Goal: Use online tool/utility: Utilize a website feature to perform a specific function

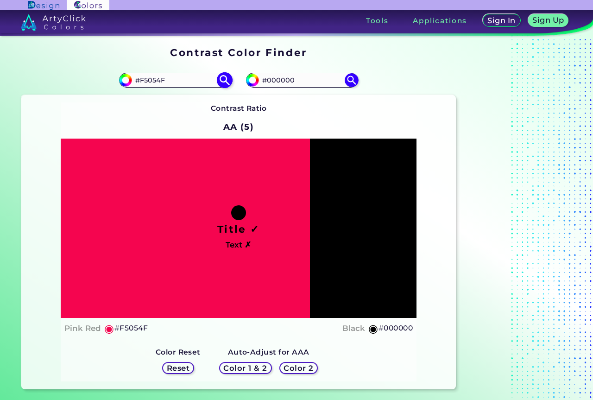
click at [229, 81] on img at bounding box center [224, 80] width 16 height 16
drag, startPoint x: 293, startPoint y: 80, endPoint x: 254, endPoint y: 80, distance: 38.5
click at [254, 80] on div "#000000 #000000" at bounding box center [302, 80] width 112 height 15
paste input "260F43"
type input "#260F43"
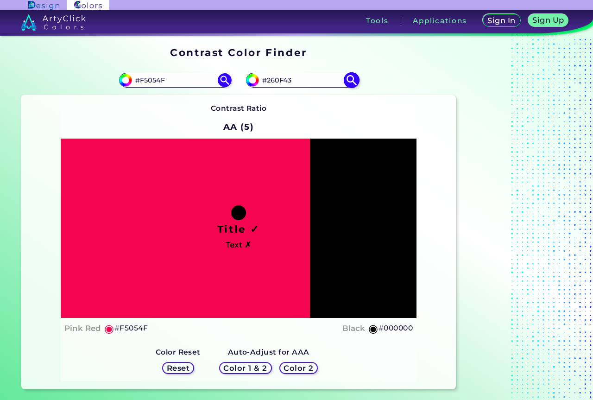
click at [351, 81] on img at bounding box center [351, 80] width 16 height 16
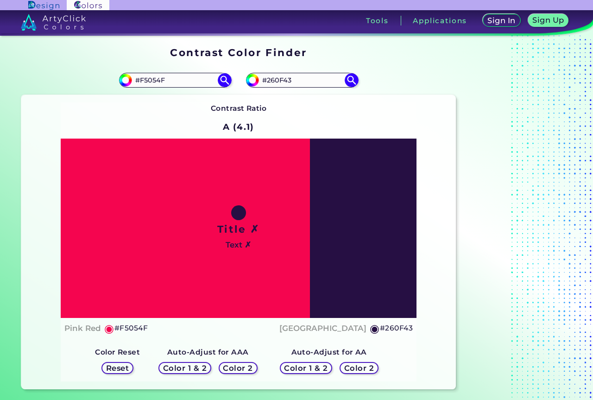
scroll to position [46, 0]
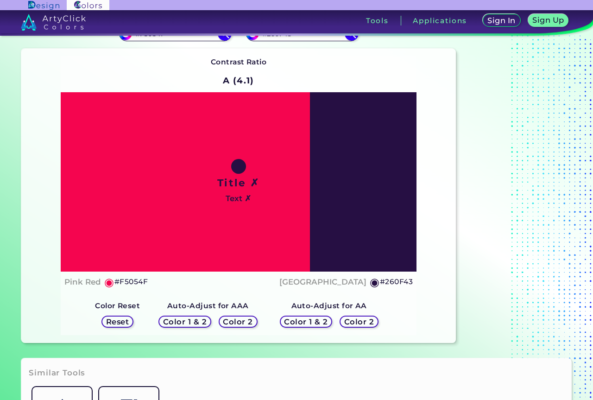
click at [300, 322] on h5 "Color 1 & 2" at bounding box center [305, 321] width 39 height 7
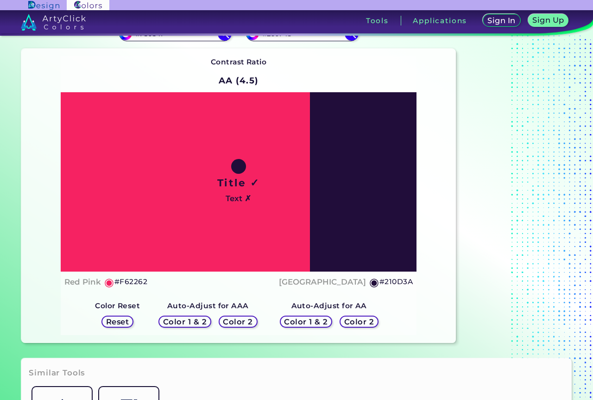
click at [200, 321] on h5 "Color 1 & 2" at bounding box center [184, 321] width 39 height 7
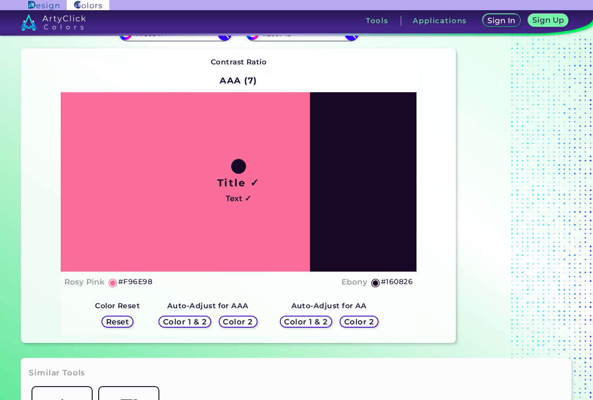
click at [113, 319] on h5 "Reset" at bounding box center [117, 321] width 21 height 7
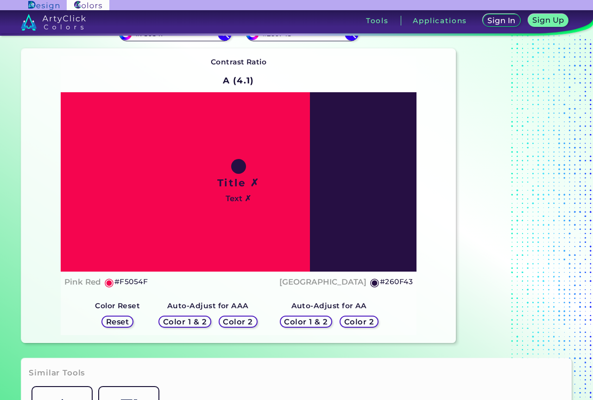
click at [183, 323] on h5 "Color 1 & 2" at bounding box center [184, 321] width 39 height 7
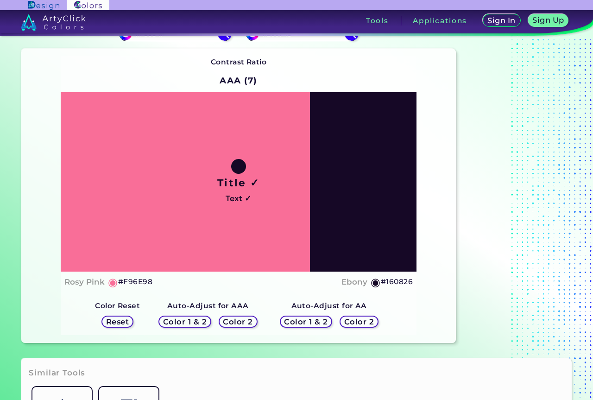
click at [119, 322] on h5 "Reset" at bounding box center [117, 321] width 21 height 7
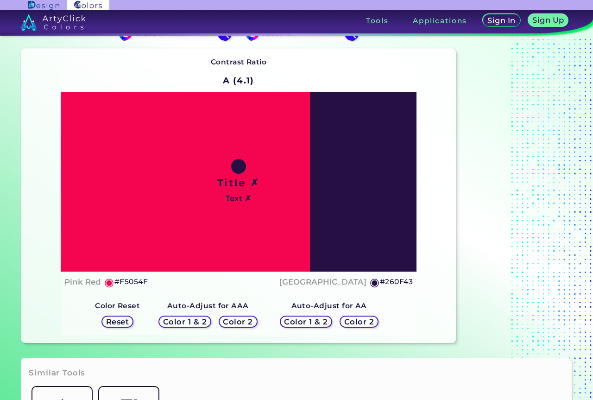
click at [298, 319] on h5 "Color 1 & 2" at bounding box center [305, 321] width 39 height 7
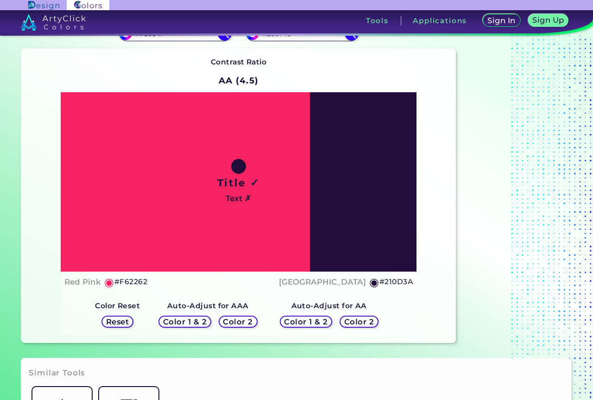
click at [360, 326] on div "Color 2" at bounding box center [359, 322] width 35 height 11
click at [356, 323] on h5 "Color 2" at bounding box center [359, 321] width 27 height 7
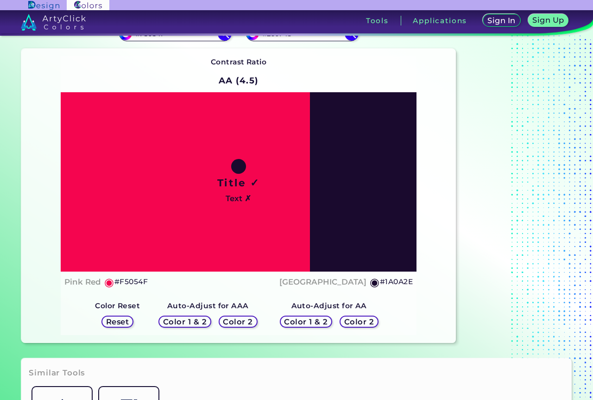
click at [309, 322] on h5 "Color 1 & 2" at bounding box center [305, 321] width 39 height 7
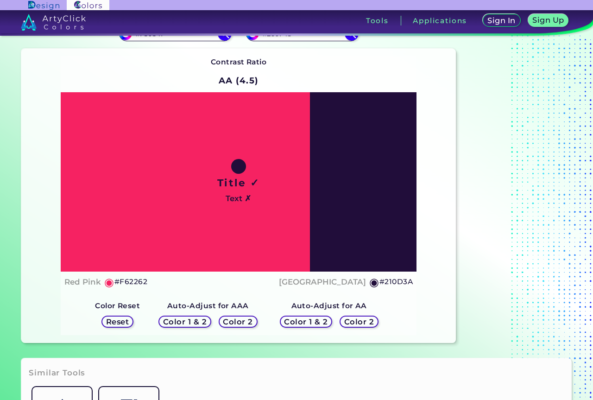
click at [309, 322] on h5 "Color 1 & 2" at bounding box center [305, 321] width 39 height 7
click at [252, 322] on h5 "Color 2" at bounding box center [238, 321] width 27 height 7
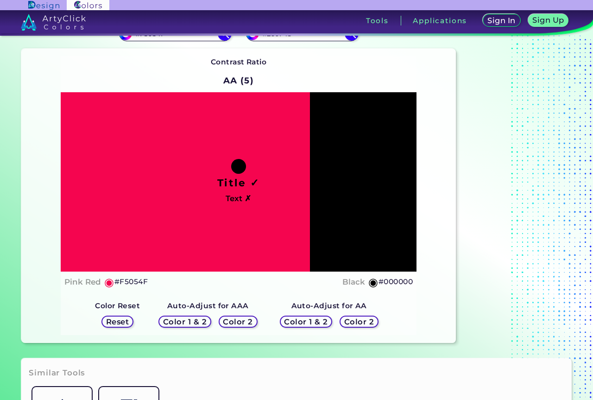
click at [302, 324] on h5 "Color 1 & 2" at bounding box center [305, 321] width 41 height 7
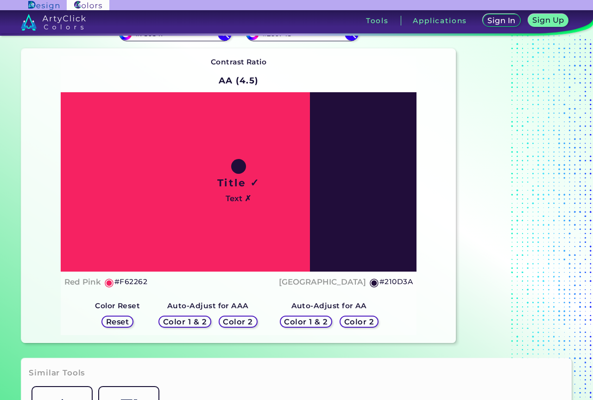
click at [197, 321] on h5 "Color 1 & 2" at bounding box center [184, 321] width 39 height 7
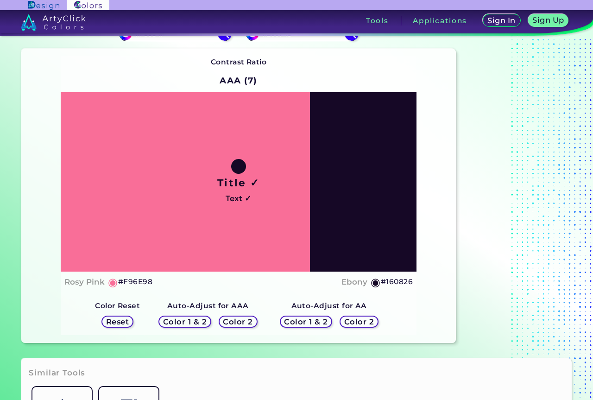
click at [182, 292] on div "Auto-Adjust for AAA Color 1 & 2 Color 2 Auto-Adjust for AA Color 1 & 2 Color 2 …" at bounding box center [239, 313] width 302 height 43
click at [234, 322] on h5 "Color 2" at bounding box center [237, 321] width 27 height 7
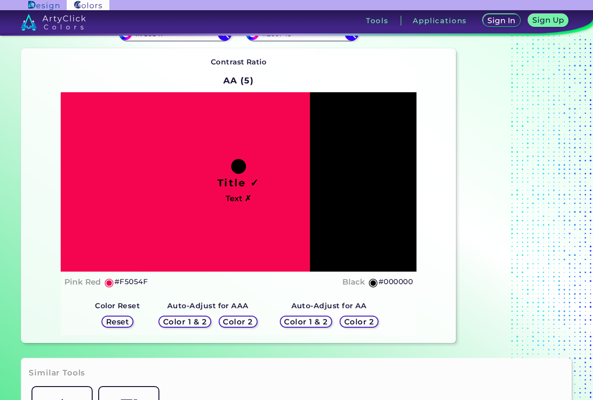
click at [201, 322] on h5 "Color 1 & 2" at bounding box center [184, 321] width 39 height 7
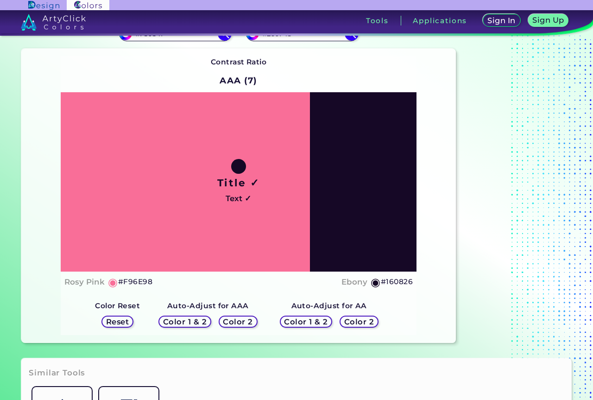
click at [318, 324] on h5 "Color 1 & 2" at bounding box center [306, 321] width 40 height 7
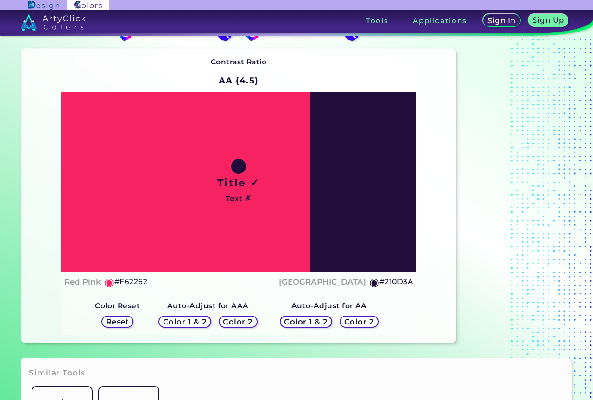
click at [318, 324] on h5 "Color 1 & 2" at bounding box center [305, 321] width 39 height 7
click at [351, 324] on h5 "Color 2" at bounding box center [359, 321] width 27 height 7
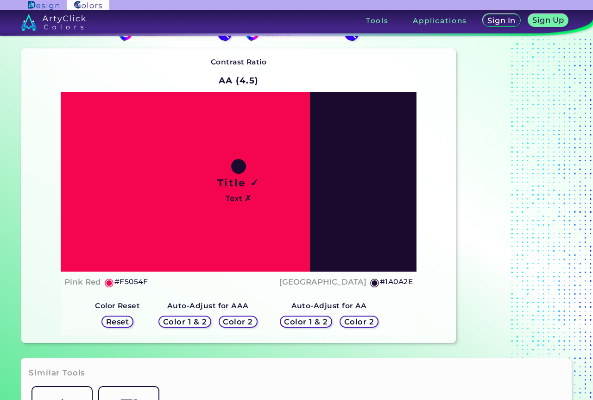
click at [297, 323] on h5 "Color 1 & 2" at bounding box center [305, 321] width 39 height 7
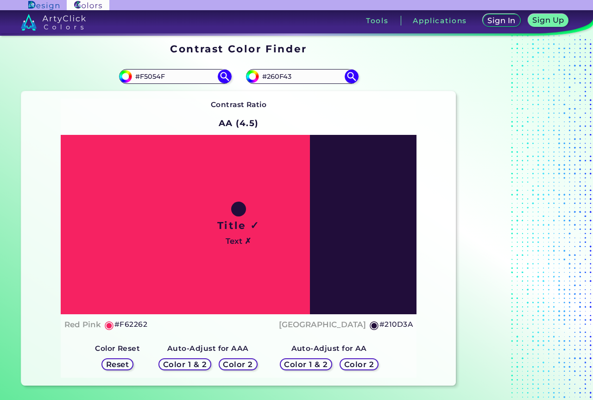
scroll to position [0, 0]
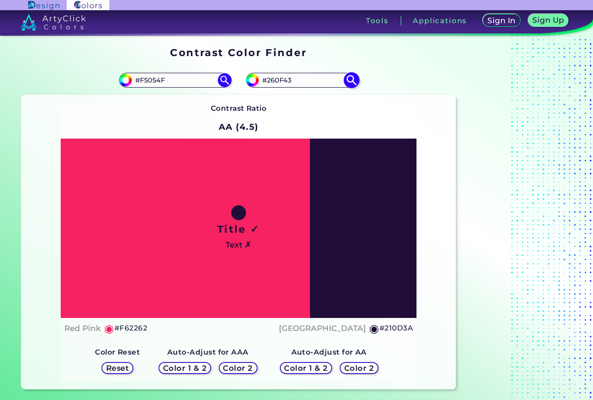
click at [249, 79] on input "#260f43" at bounding box center [252, 79] width 12 height 12
type input "#220e39"
type input "#220E39"
type input "#210e3a"
type input "#210E3A"
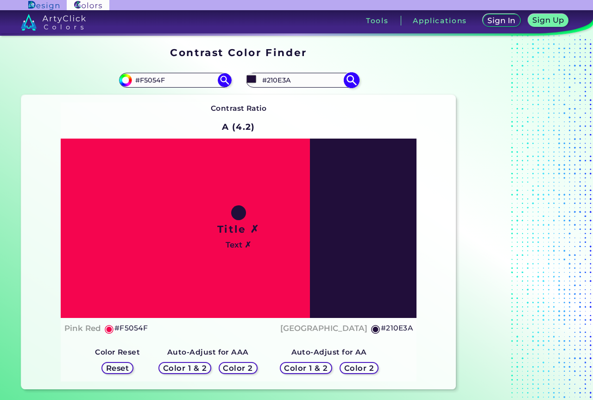
type input "#240f3e"
type input "#240F3E"
type input "#261041"
type input "#261042"
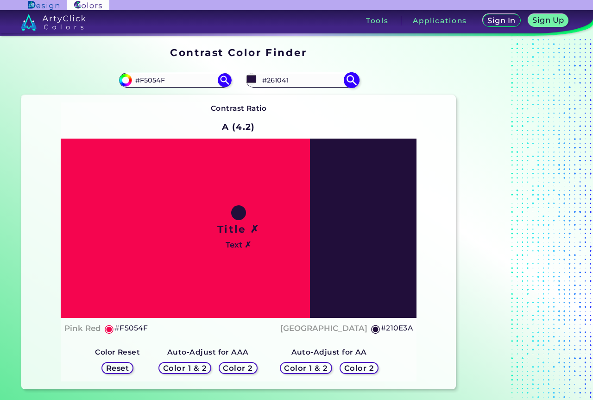
type input "#261042"
type input "#291145"
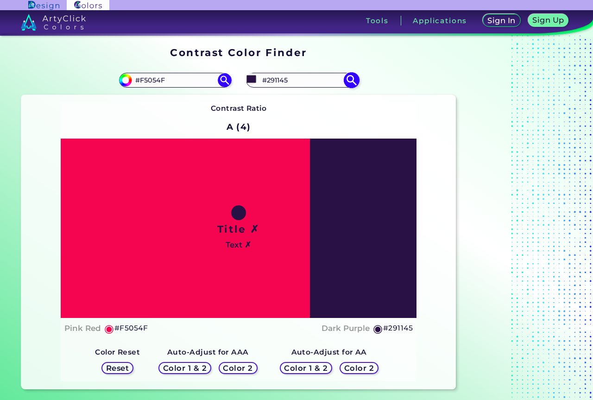
type input "#291245"
type input "#2b1249"
type input "#2B1249"
type input "#2b1349"
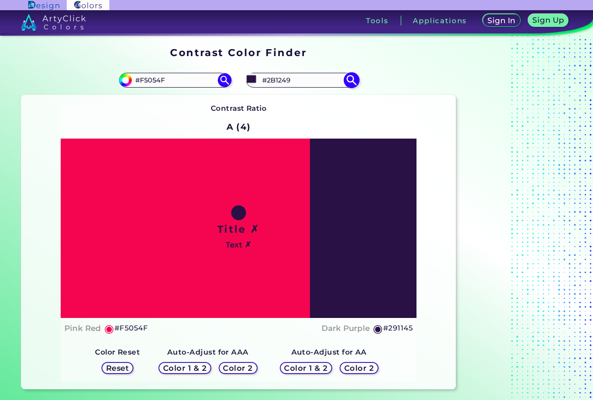
type input "#2B1349"
type input "#2e144d"
type input "#2E144D"
type input "#301650"
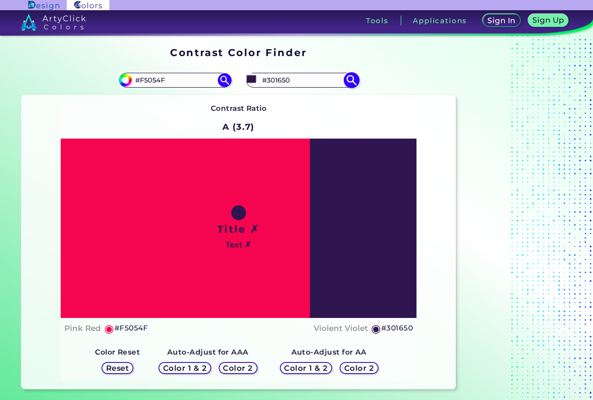
type input "#30174f"
type input "#30174F"
type input "#301650"
type input "#321655"
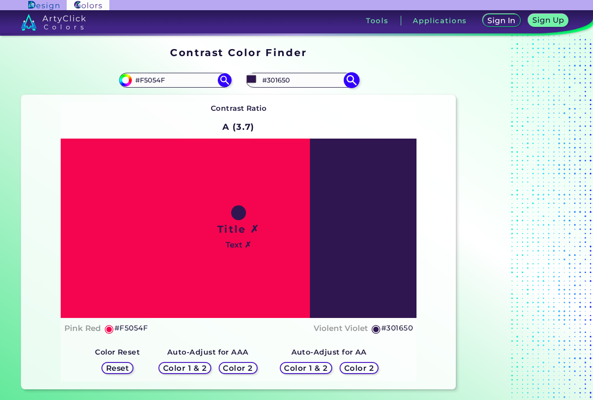
type input "#321655"
type input "#321556"
type input "#35155b"
type input "#35155B"
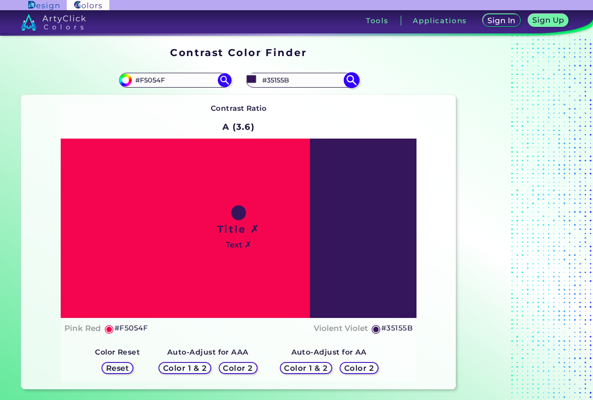
type input "#35145c"
type input "#35145C"
type input "#34145d"
type input "#34145D"
type input "#321259"
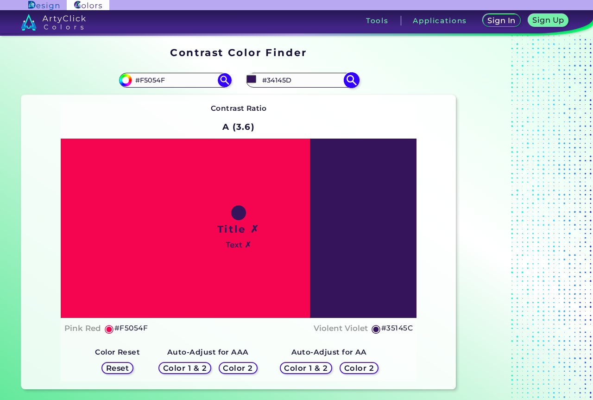
type input "#321259"
type input "#32115a"
type input "#32115A"
type input "#32105b"
type input "#32105B"
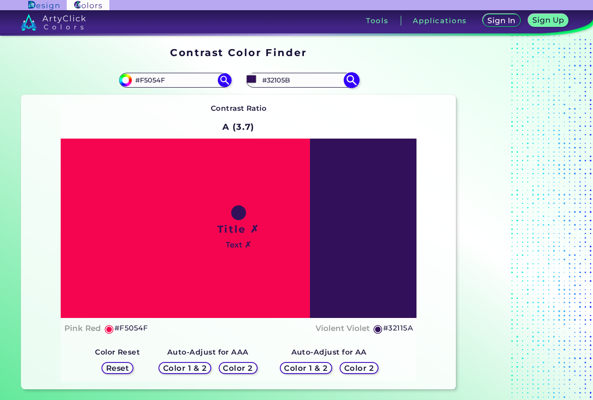
type input "#2f1056"
type input "#2F1056"
type input "#32105b"
type input "#32105B"
type input "#371263"
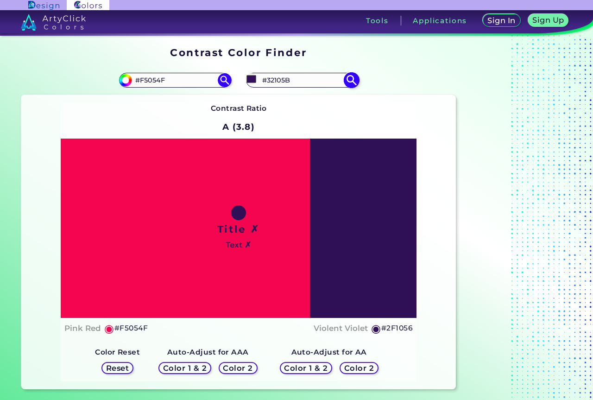
type input "#371263"
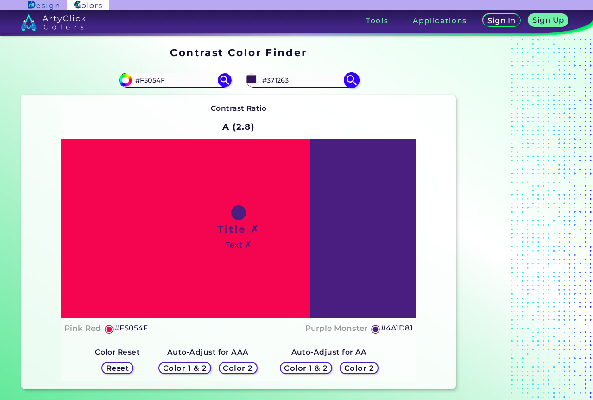
type input "#4a1d81"
type input "#4A1D81"
type input "#7c4aba"
type input "#7C4ABA"
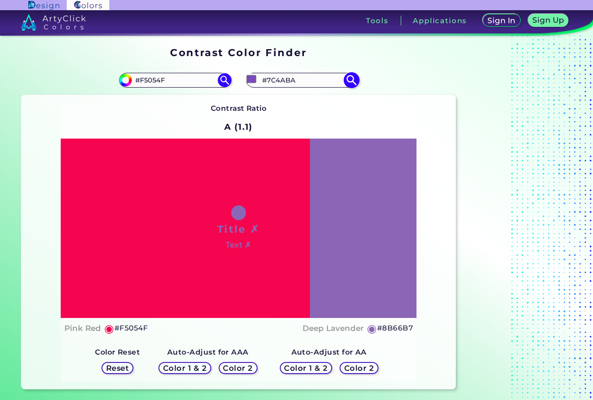
type input "#8865b3"
type input "#8865B3"
type input "#8968b1"
type input "#8968B1"
type input "#8b6bb3"
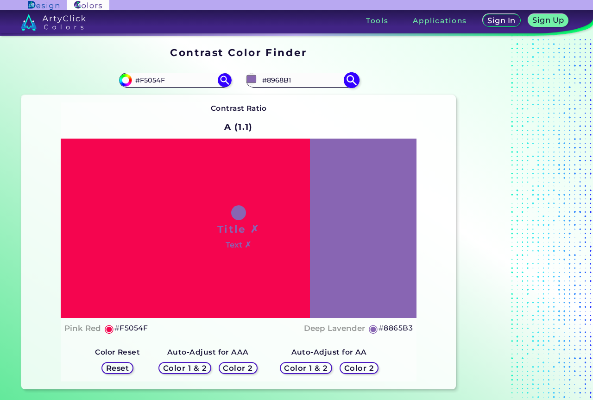
type input "#8B6BB3"
type input "#9071b7"
type input "#9071B7"
type input "#9877c0"
type input "#9877C0"
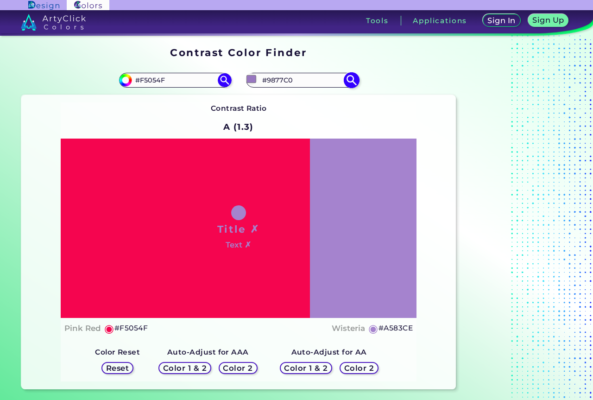
type input "#a583ce"
type input "#A583CE"
type input "#b495db"
type input "#B495DB"
type input "#bc9fdf"
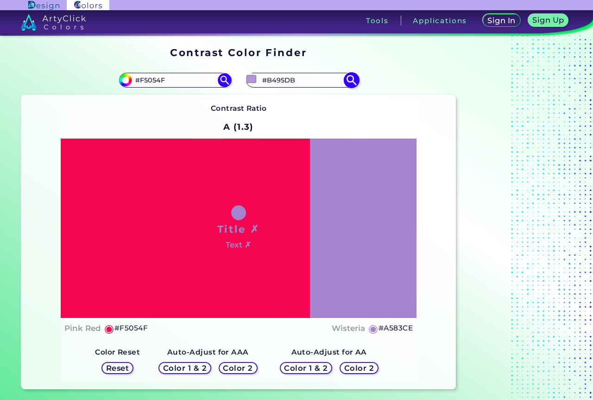
type input "#BC9FDF"
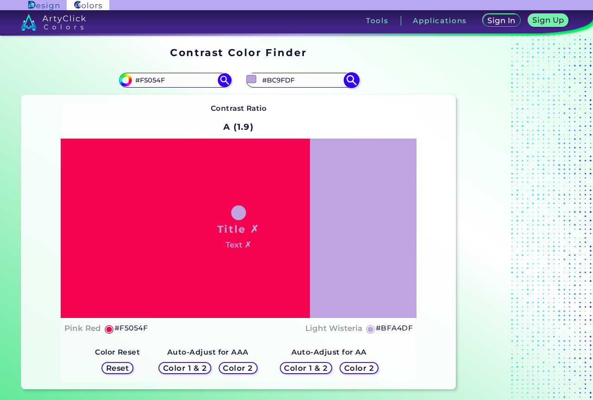
type input "#c2aadf"
type input "#C2AADF"
type input "#cab9df"
type input "#CAB9DF"
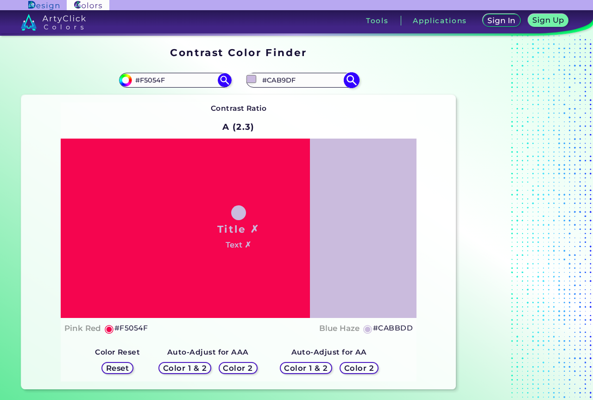
type input "#d0c3df"
type input "#D0C3DF"
type input "#cec8d5"
type input "#CEC8D5"
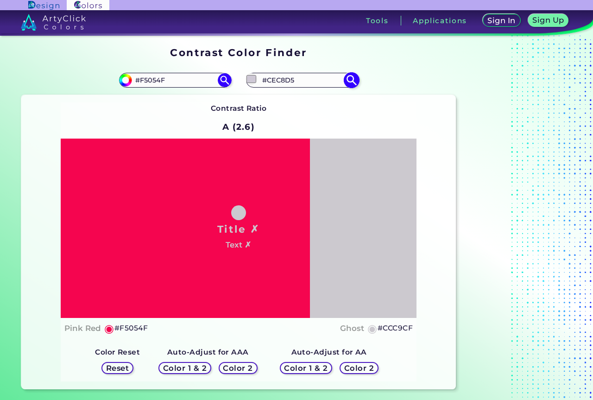
type input "#cccace"
type input "#CCCACE"
type input "#c9c7cc"
type input "#C9C7CC"
type input "#c7c5c9"
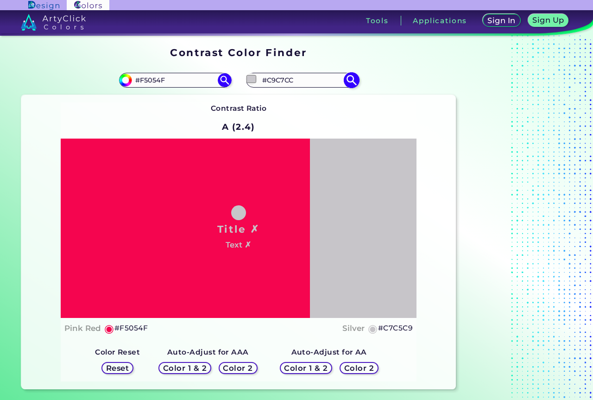
type input "#C7C5C9"
type input "#bfbdc1"
type input "#BFBDC1"
type input "#b2b0b5"
type input "#B2B0B5"
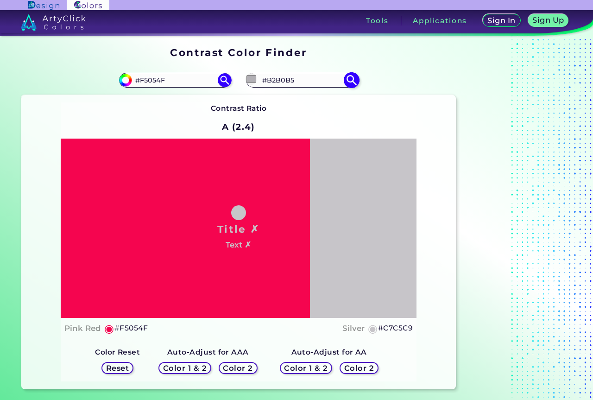
type input "#a8a6ab"
type input "#A8A6AB"
type input "#a09ea3"
type input "#A09EA3"
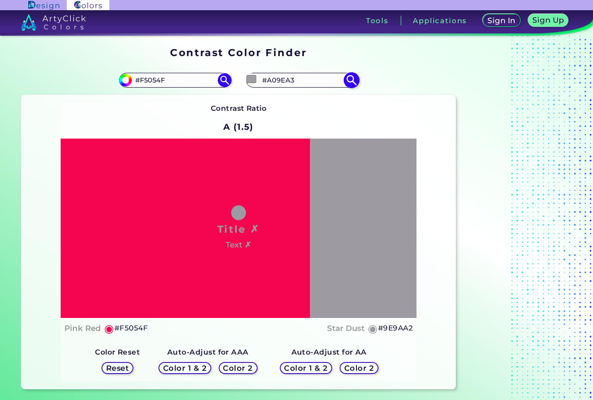
type input "#9e9aa2"
type input "#9E9AA2"
type input "#9b98a0"
type input "#9B98A0"
type input "#99959d"
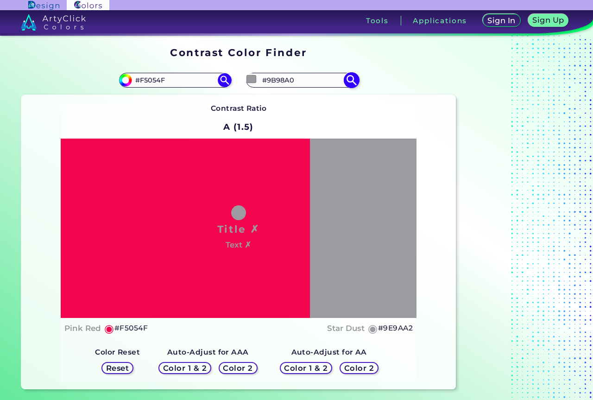
type input "#99959D"
type input "#939098"
type input "#938f99"
type input "#938F99"
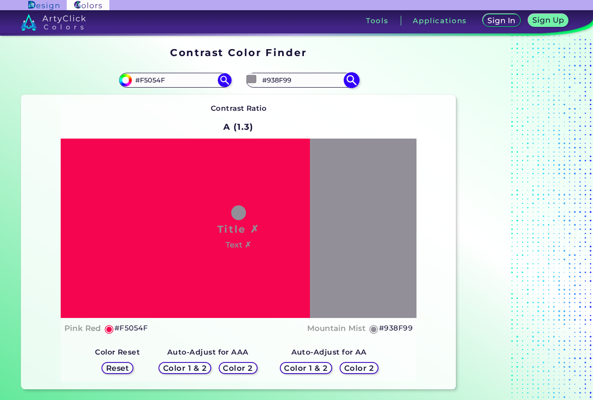
type input "#96919c"
type input "#96919C"
type input "#9b97a1"
type input "#9B97A1"
type input "#b2afb6"
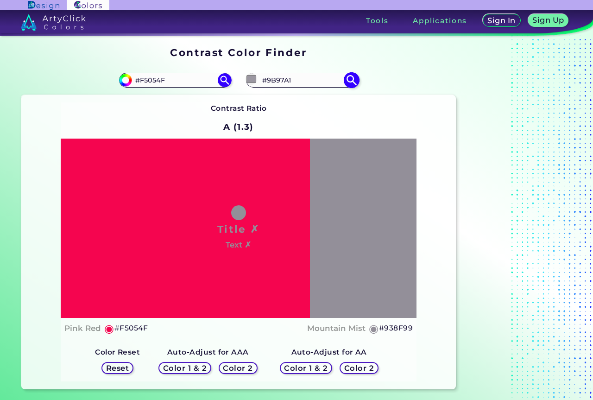
type input "#B2AFB6"
type input "#d6d6d6"
type input "#D6D6D6"
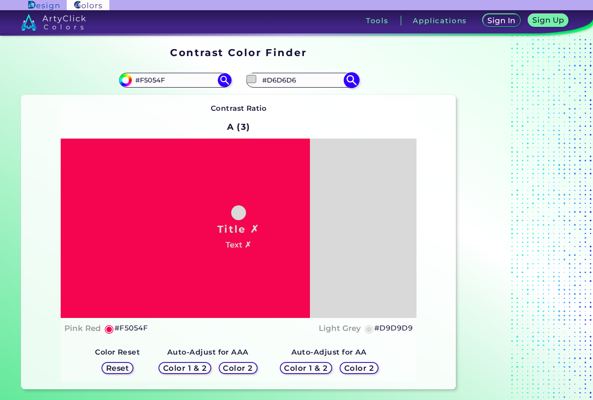
type input "#d9d9d9"
type input "#D9D9D9"
type input "#dbdbdb"
type input "#DBDBDB"
type input "#e3e3e3"
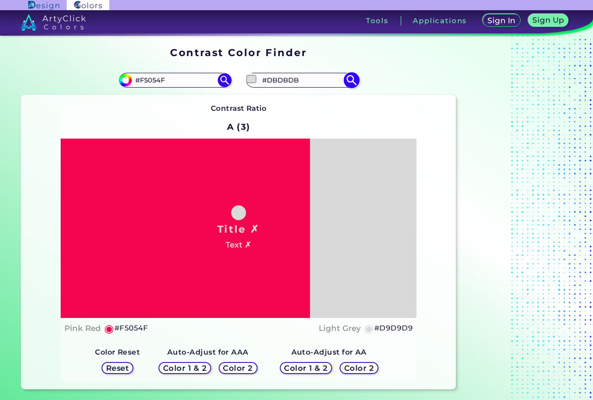
type input "#E3E3E3"
type input "#f7f7f7"
type input "#F7F7F7"
type input "#ffffff"
type input "#FFFFFF"
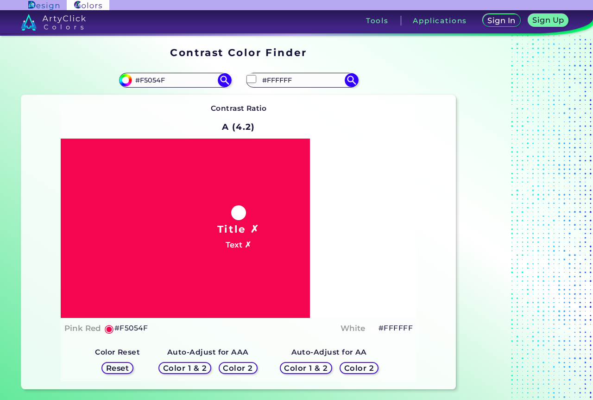
type input "#ddd7e5"
type input "#DDD7E5"
type input "#dedbe1"
type input "#DEDBE1"
type input "#dbdadd"
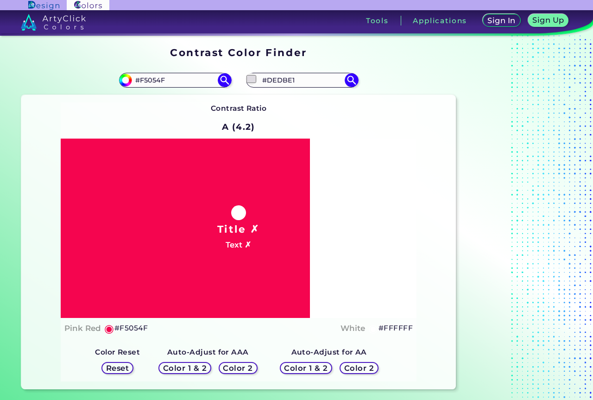
type input "#DBDADD"
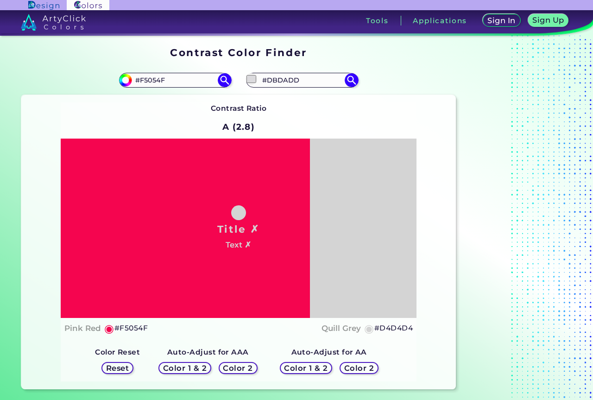
type input "#d4d4d4"
type input "#D4D4D4"
type input "#bfbfbf"
type input "#BFBFBF"
type input "#ababab"
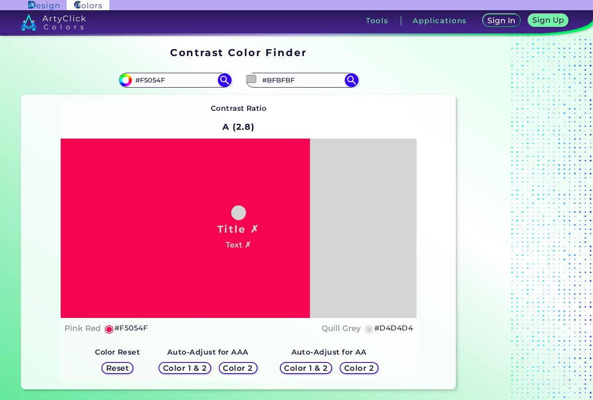
type input "#ABABAB"
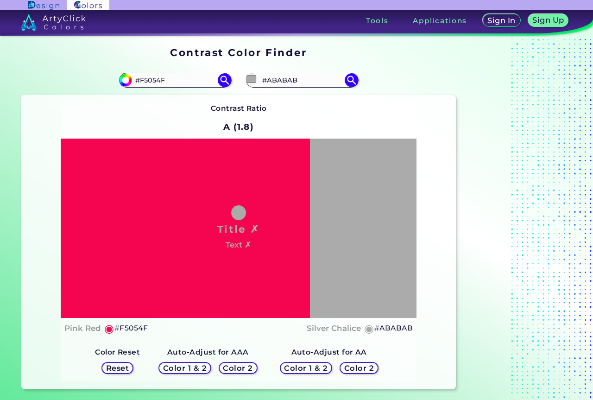
type input "#a6a6a6"
type input "#A6A6A6"
type input "#a3a3a3"
type input "#A3A3A3"
type input "#949494"
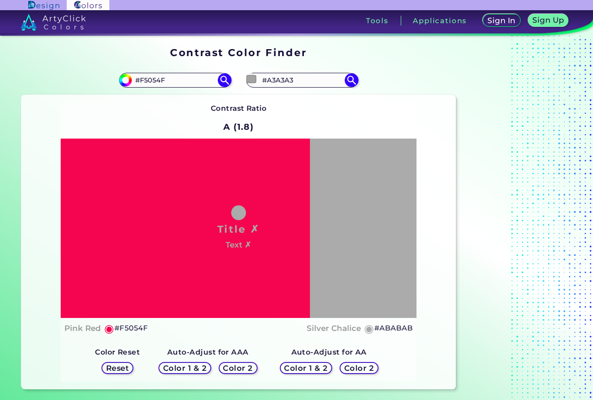
type input "#949494"
type input "#919191"
type input "#8f8f8f"
type input "#8F8F8F"
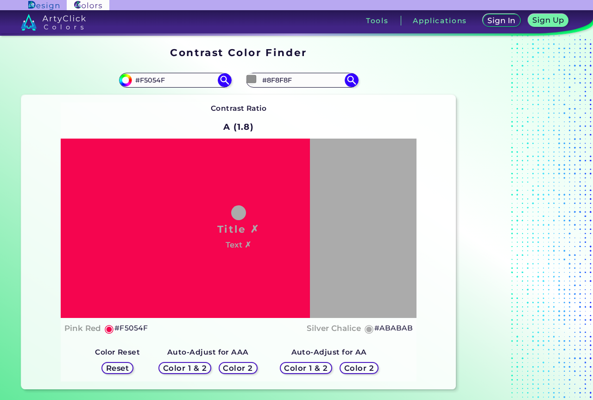
type input "#8a8a8a"
type input "#8A8A8A"
type input "#878787"
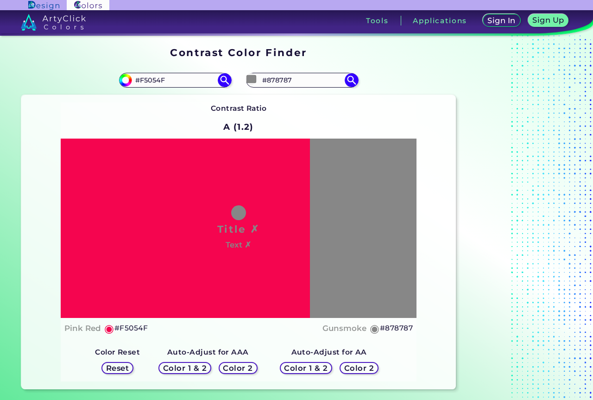
type input "#828282"
type input "#7d7d7d"
type input "#7D7D7D"
type input "#707070"
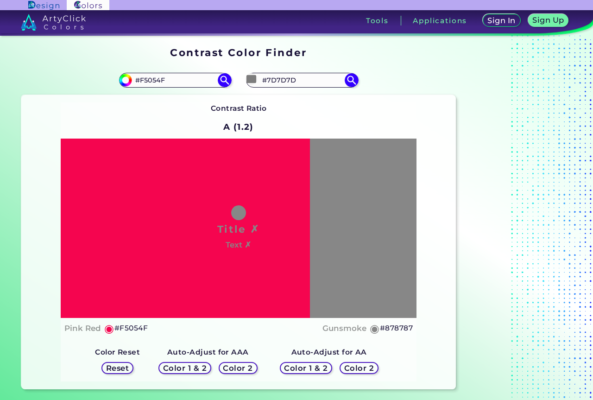
type input "#707070"
type input "#696969"
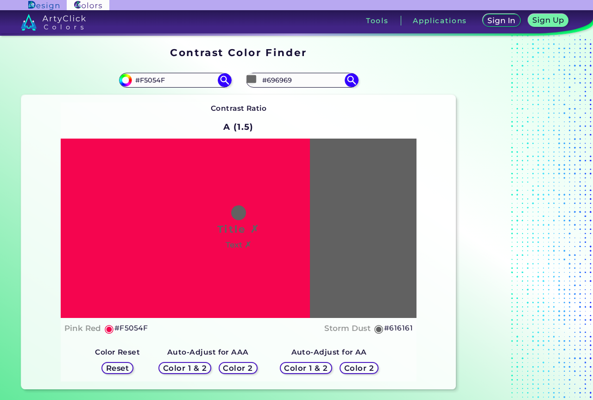
type input "#616161"
type input "#5e5e5e"
type input "#5E5E5E"
type input "#595959"
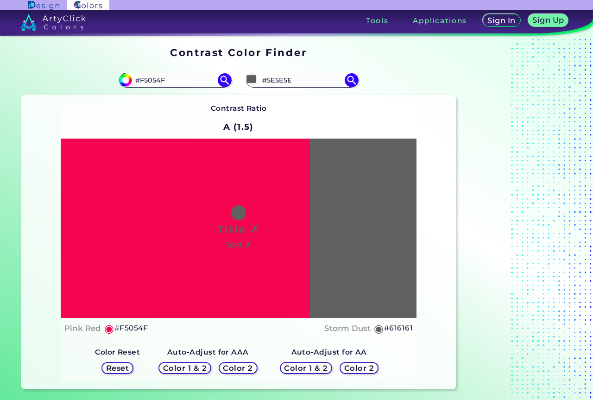
type input "#595959"
type input "#525252"
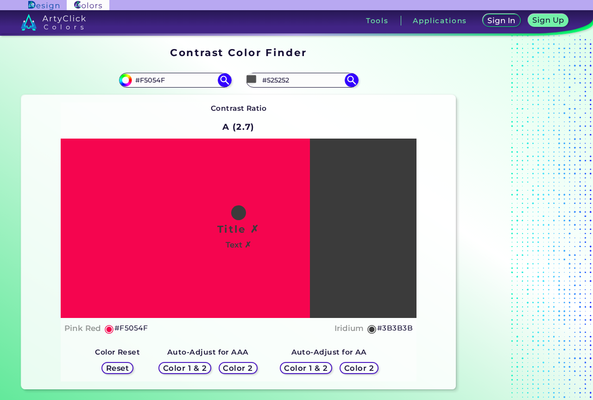
type input "#3b3b3b"
type input "#3B3B3B"
type input "#0a0a0a"
type input "#0A0A0A"
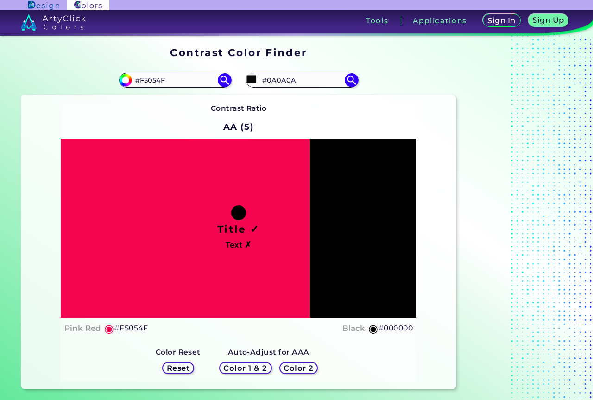
type input "#000000"
type input "#171618"
type input "#19181b"
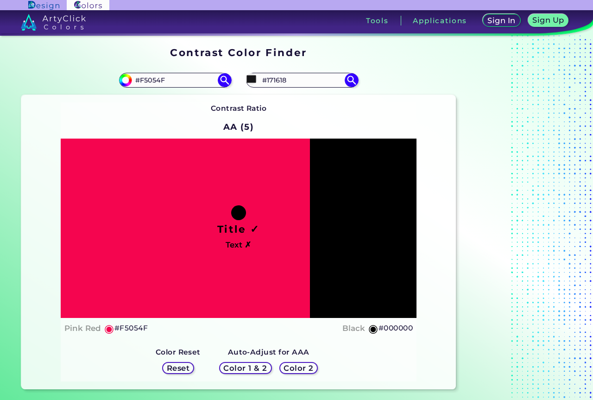
type input "#19181B"
type input "#1c1a1e"
type input "#1C1A1E"
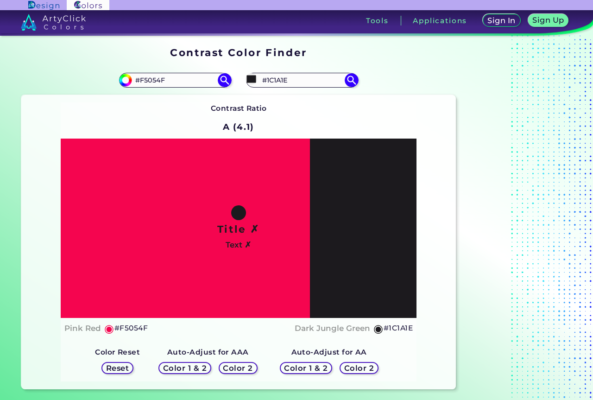
type input "#1e1c21"
type input "#1E1C21"
type input "#1e1c22"
type input "#1E1C22"
type input "#211e24"
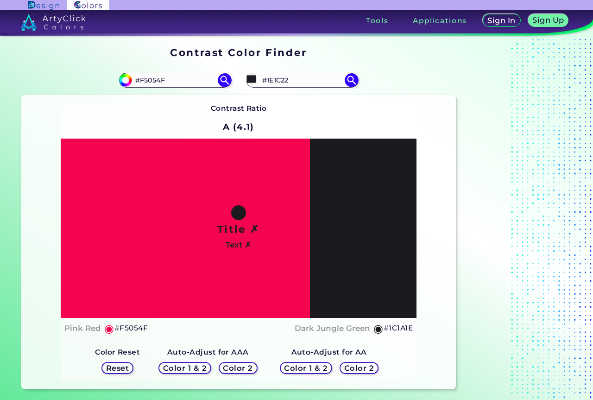
type input "#211E24"
type input "#232027"
type input "#26222a"
type input "#26222A"
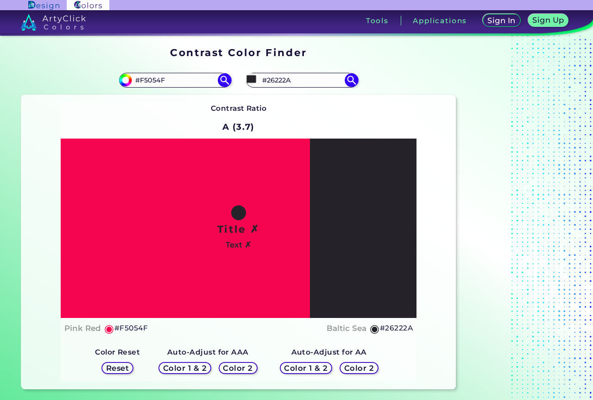
type input "#26222b"
type input "#26222B"
type input "#26212c"
type input "#26212C"
type input "#231e29"
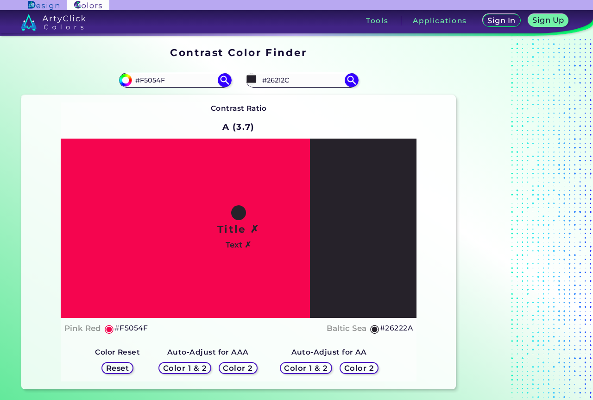
type input "#231E29"
type input "#231e2a"
type input "#231E2A"
type input "#231d2a"
type input "#231D2A"
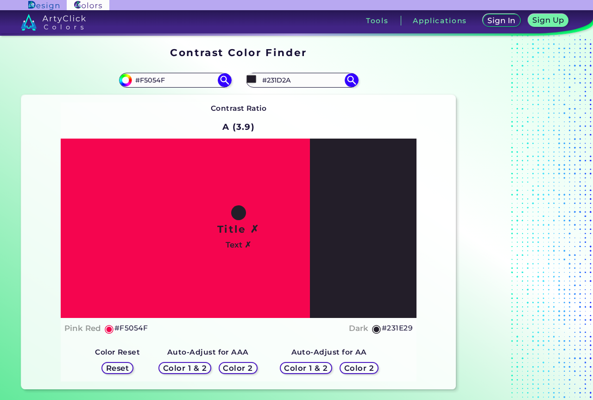
type input "#231d2b"
type input "#231D2B"
type input "#231c2c"
type input "#231C2C"
type input "#251e2e"
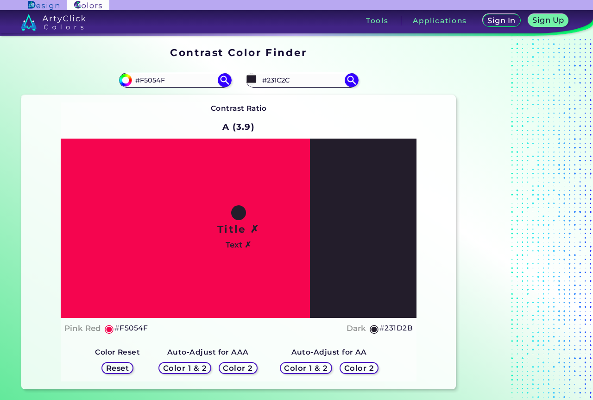
type input "#251E2E"
type input "#251d2f"
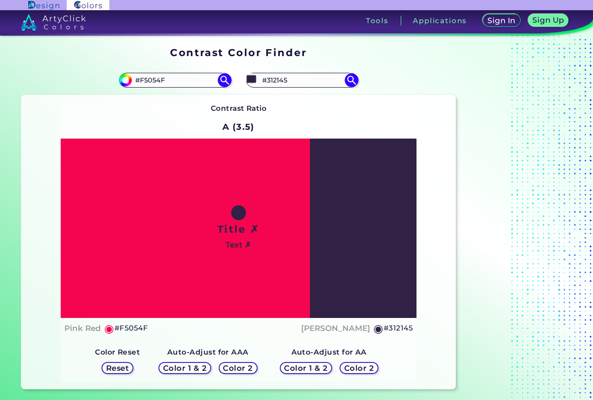
click at [284, 332] on div "Pink Red ◉ #F5054F [PERSON_NAME] ◉ #312145" at bounding box center [238, 328] width 349 height 13
click at [125, 79] on input "#f5054f" at bounding box center [125, 79] width 12 height 12
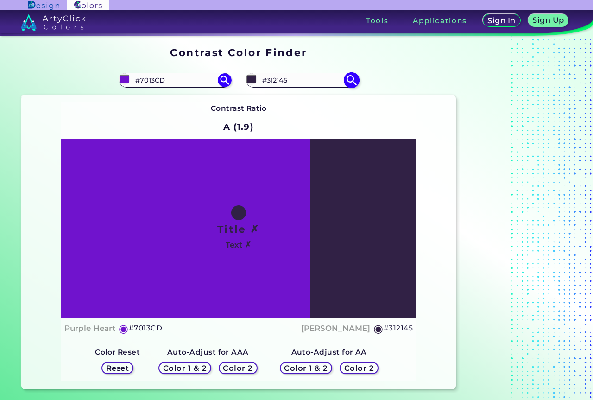
click at [255, 79] on input "#312145" at bounding box center [252, 79] width 12 height 12
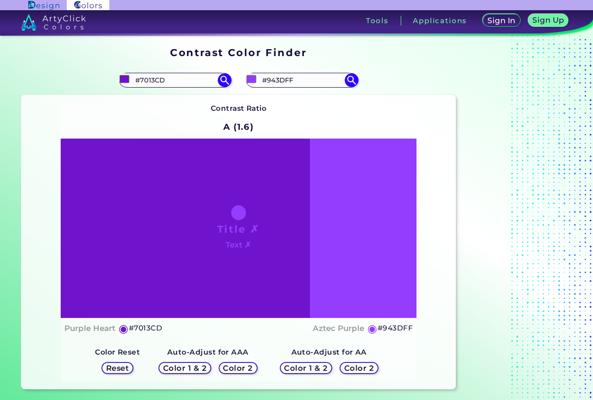
drag, startPoint x: 401, startPoint y: 104, endPoint x: 399, endPoint y: 118, distance: 14.6
click at [401, 104] on div "Contrast Ratio A (1.6) Title ✗ Text ✗ Purple Heart ◉ #7013CD ◉" at bounding box center [239, 241] width 356 height 279
click at [311, 366] on h5 "Color 1 & 2" at bounding box center [305, 368] width 39 height 7
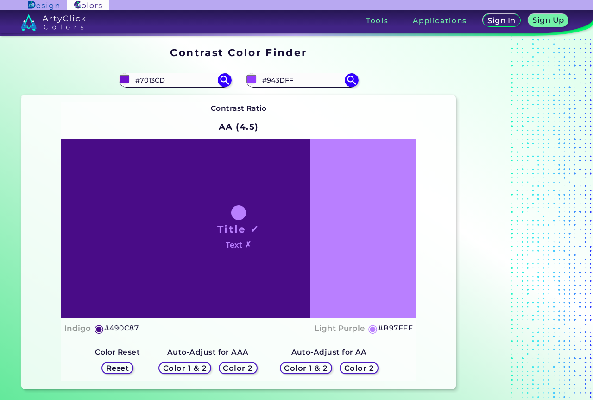
click at [193, 367] on h5 "Color 1 & 2" at bounding box center [184, 368] width 39 height 7
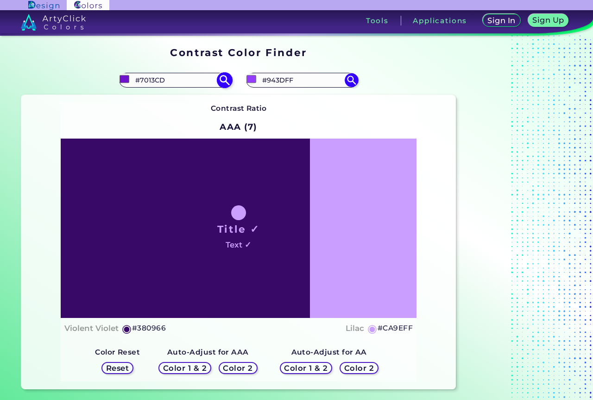
drag, startPoint x: 168, startPoint y: 80, endPoint x: 135, endPoint y: 78, distance: 33.0
click at [135, 78] on input "#7013CD" at bounding box center [175, 80] width 86 height 13
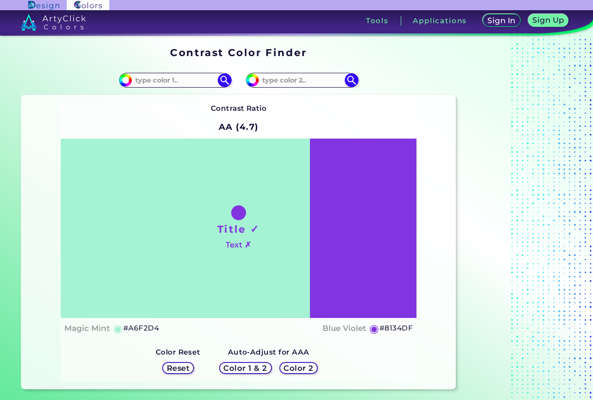
click at [240, 368] on h5 "Color 1 & 2" at bounding box center [245, 368] width 39 height 7
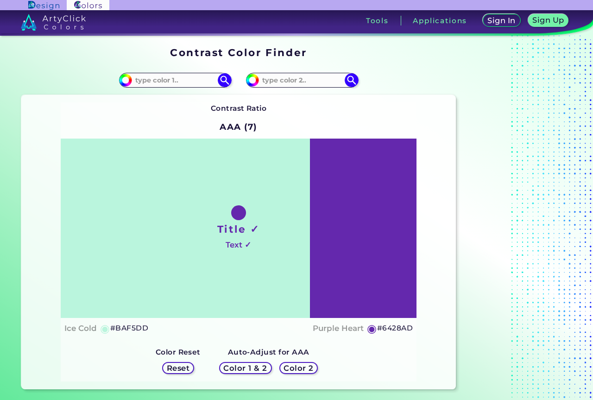
click at [416, 103] on div "Contrast Ratio AAA (7) Title ✓ Text ✓ Ice Cold ◉ #BAF5DD ◉ Reset" at bounding box center [239, 241] width 356 height 279
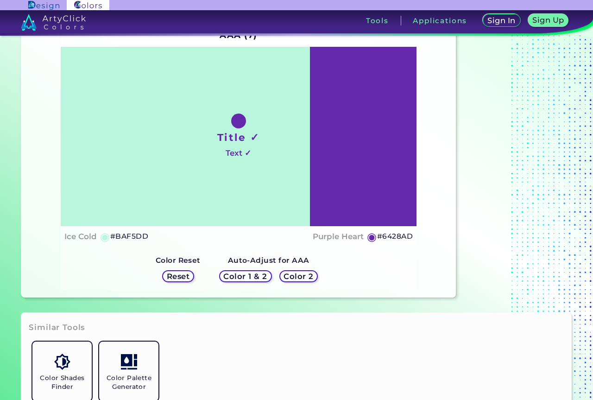
scroll to position [93, 0]
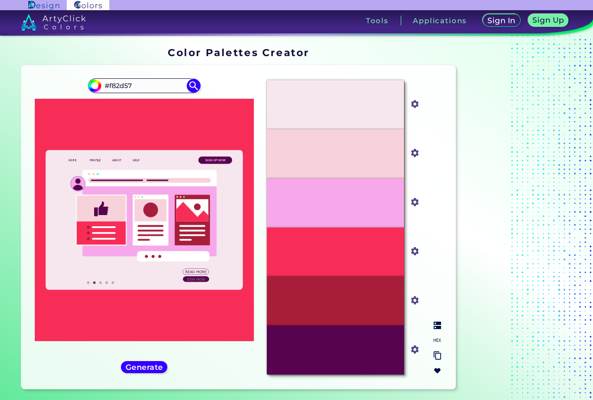
click at [411, 151] on input "#f8d2da" at bounding box center [413, 152] width 12 height 12
click at [438, 125] on div "#F6E6EE #f6e6ee #F8D2DA #f8d2da #F6A8EA #f6a8ea #F82D57 #f82d57 #A81E3A #a81e3a…" at bounding box center [354, 227] width 189 height 309
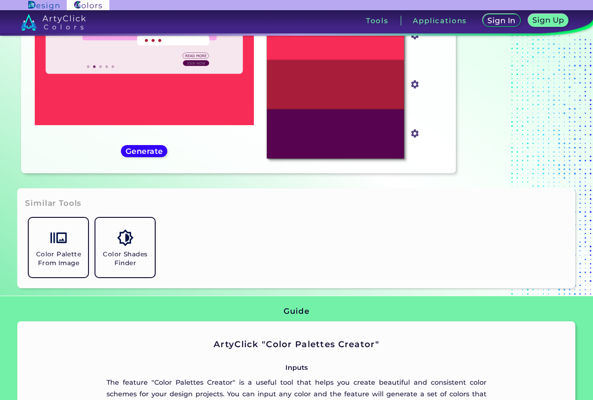
scroll to position [278, 0]
